Goal: Task Accomplishment & Management: Use online tool/utility

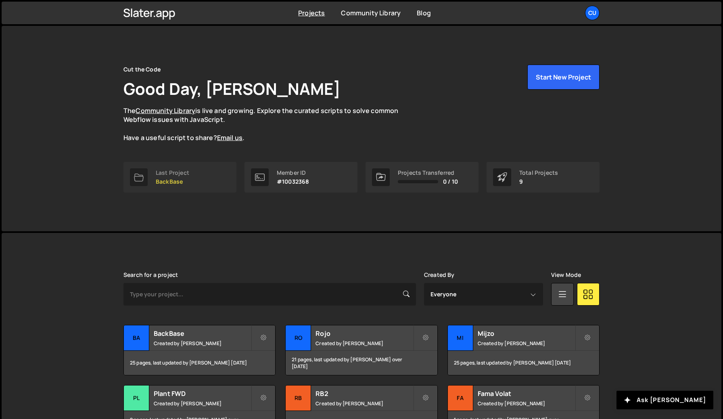
click at [208, 177] on link "Last Project BackBase" at bounding box center [179, 177] width 113 height 31
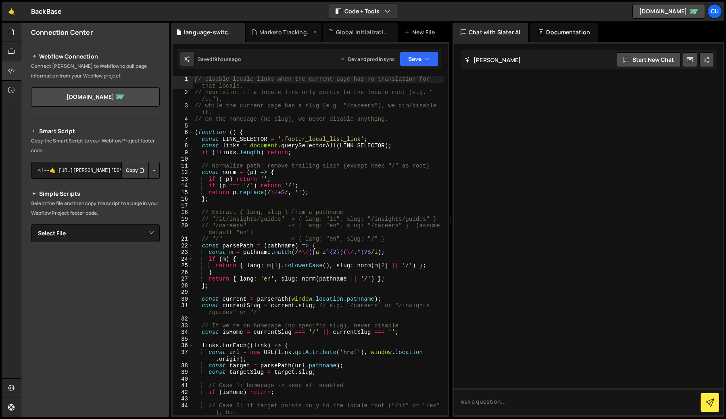
click at [297, 35] on div "Marketo Tracking Paramaters.js" at bounding box center [285, 32] width 52 height 8
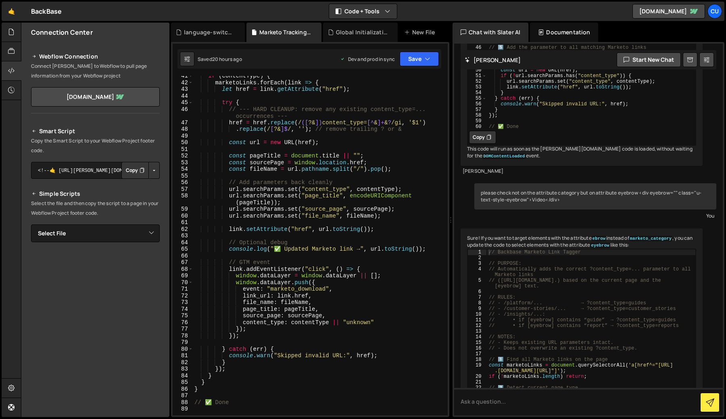
scroll to position [346, 0]
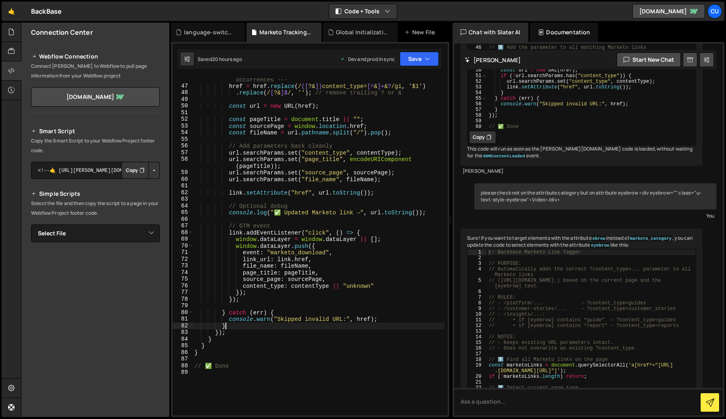
click at [308, 325] on div "// --- HARD CLEANUP: remove any existing content_type=... occurrences --- href …" at bounding box center [319, 248] width 252 height 359
type textarea "// ✅ Done"
